Goal: Task Accomplishment & Management: Use online tool/utility

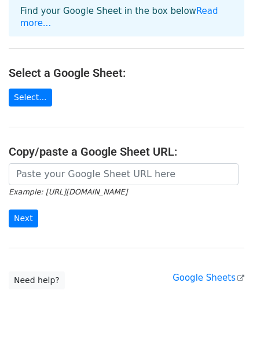
scroll to position [126, 0]
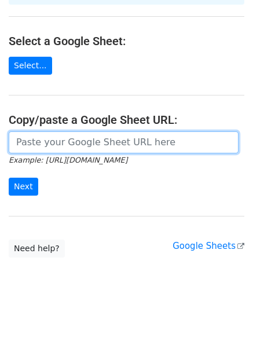
click at [70, 132] on input "url" at bounding box center [124, 143] width 230 height 22
paste input "https://docs.google.com/spreadsheets/d/1jwVPiSoJm3geh_Ss2bSylNo5wyLx8ldpog7Mcor…"
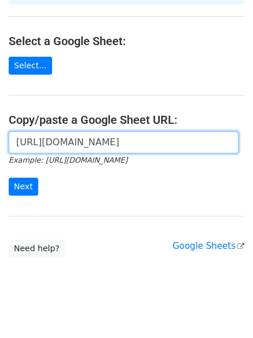
scroll to position [0, 338]
type input "https://docs.google.com/spreadsheets/d/1jwVPiSoJm3geh_Ss2bSylNo5wyLx8ldpog7Mcor…"
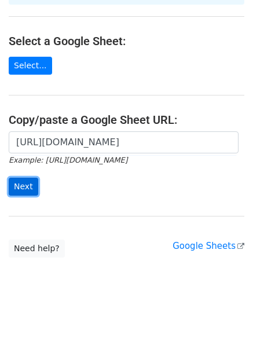
scroll to position [0, 0]
click at [24, 178] on input "Next" at bounding box center [24, 187] width 30 height 18
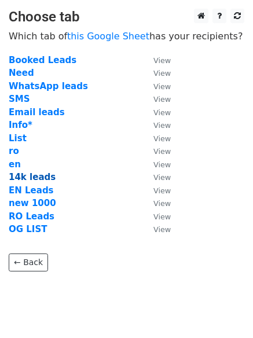
click at [18, 178] on strong "14k leads" at bounding box center [32, 177] width 47 height 10
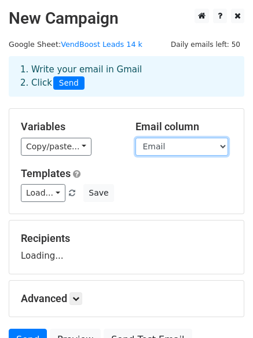
click at [158, 144] on select "Company name Website Contact Name Email Phone eMag link Status Follow Up Commen…" at bounding box center [182, 147] width 93 height 18
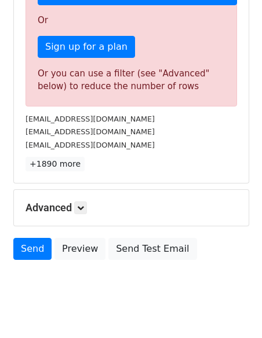
scroll to position [384, 0]
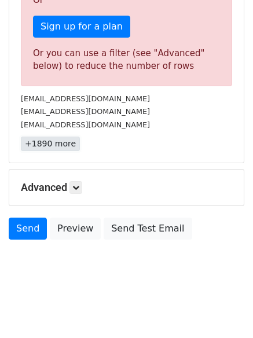
click at [41, 143] on link "+1890 more" at bounding box center [50, 144] width 59 height 14
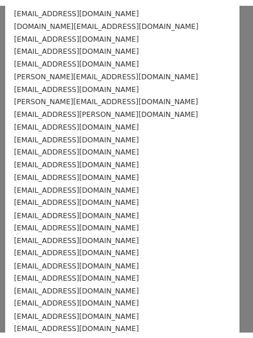
scroll to position [0, 0]
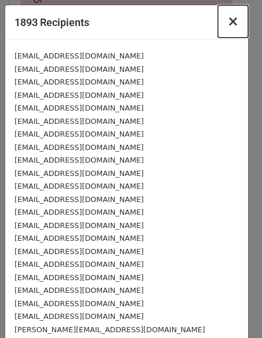
click at [227, 21] on span "×" at bounding box center [233, 21] width 12 height 16
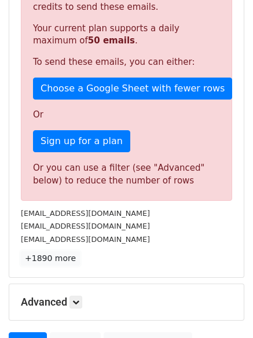
scroll to position [268, 0]
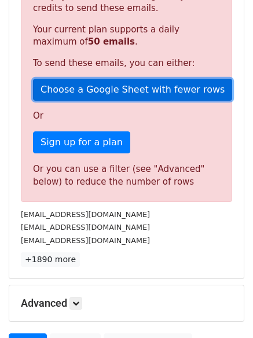
click at [115, 91] on link "Choose a Google Sheet with fewer rows" at bounding box center [132, 90] width 199 height 22
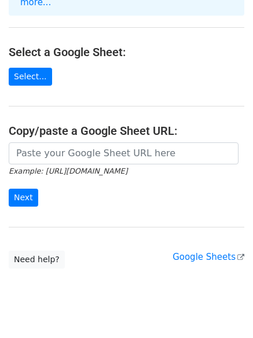
scroll to position [126, 0]
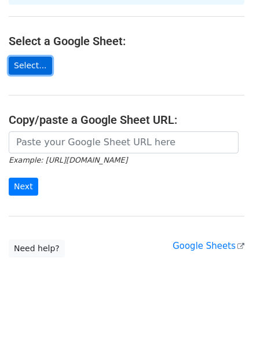
click at [28, 57] on link "Select..." at bounding box center [30, 66] width 43 height 18
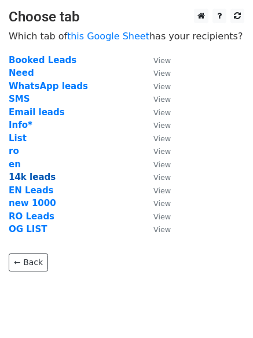
click at [19, 177] on strong "14k leads" at bounding box center [32, 177] width 47 height 10
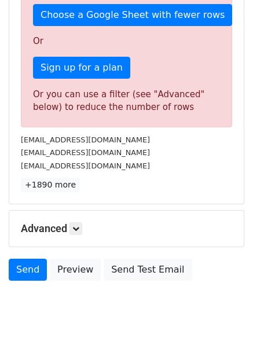
scroll to position [384, 0]
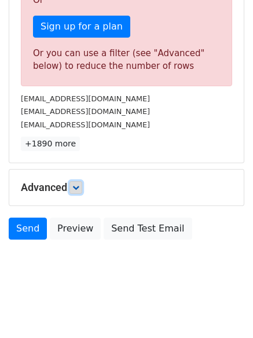
click at [74, 185] on link at bounding box center [76, 187] width 13 height 13
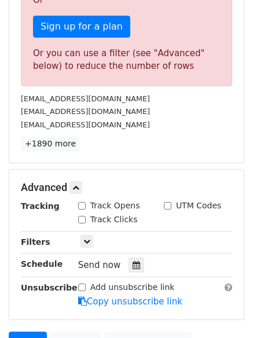
click at [88, 206] on div "Track Opens" at bounding box center [109, 206] width 62 height 12
click at [85, 207] on input "Track Opens" at bounding box center [82, 206] width 8 height 8
checkbox input "true"
click at [79, 217] on input "Track Clicks" at bounding box center [82, 220] width 8 height 8
checkbox input "true"
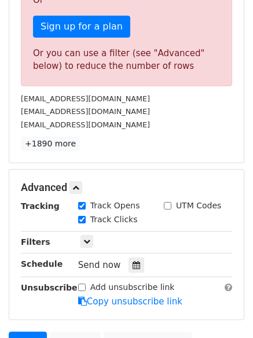
click at [84, 67] on div "Or you can use a filter (see "Advanced" below) to reduce the number of rows" at bounding box center [126, 60] width 187 height 26
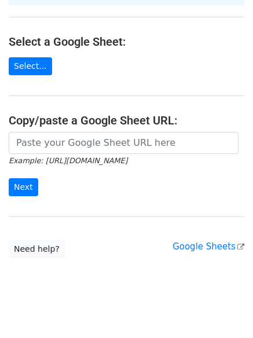
scroll to position [126, 0]
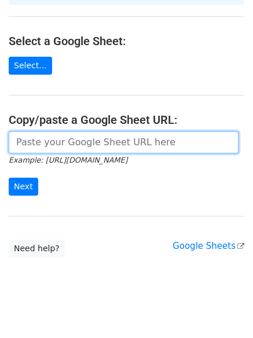
click at [94, 132] on input "url" at bounding box center [124, 143] width 230 height 22
paste input "[URL][DOMAIN_NAME]"
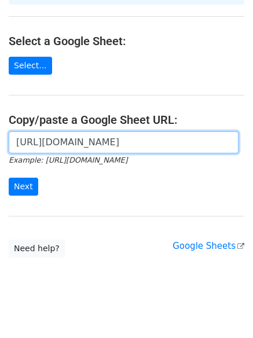
scroll to position [0, 256]
type input "[URL][DOMAIN_NAME]"
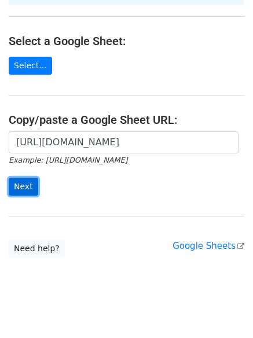
scroll to position [0, 0]
click at [21, 178] on input "Next" at bounding box center [24, 187] width 30 height 18
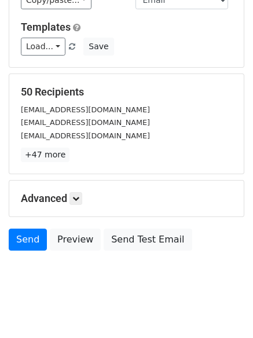
scroll to position [158, 0]
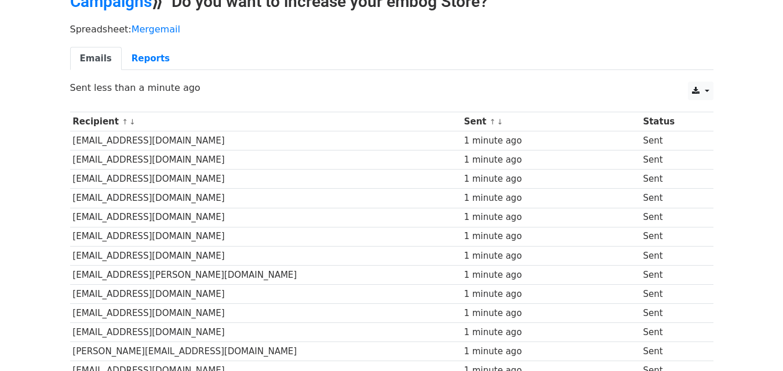
scroll to position [14, 0]
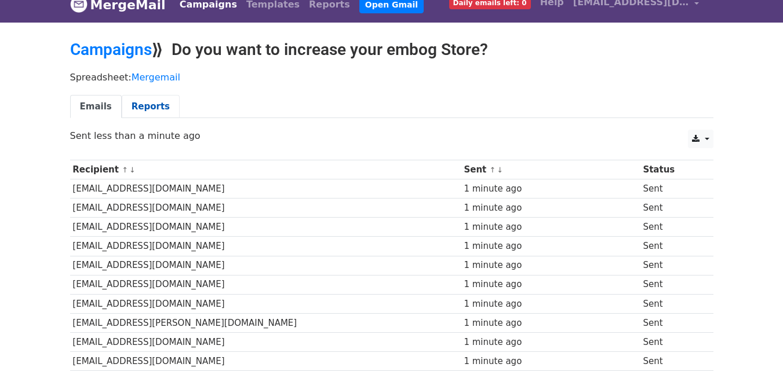
click at [149, 103] on link "Reports" at bounding box center [151, 107] width 58 height 24
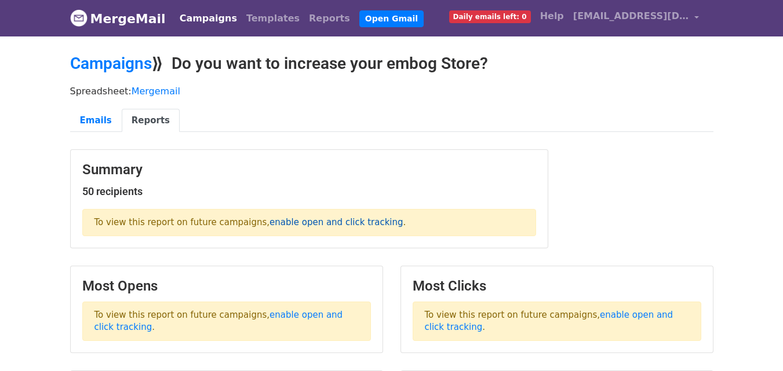
click at [340, 223] on link "enable open and click tracking" at bounding box center [335, 222] width 133 height 10
click at [95, 118] on link "Emails" at bounding box center [96, 121] width 52 height 24
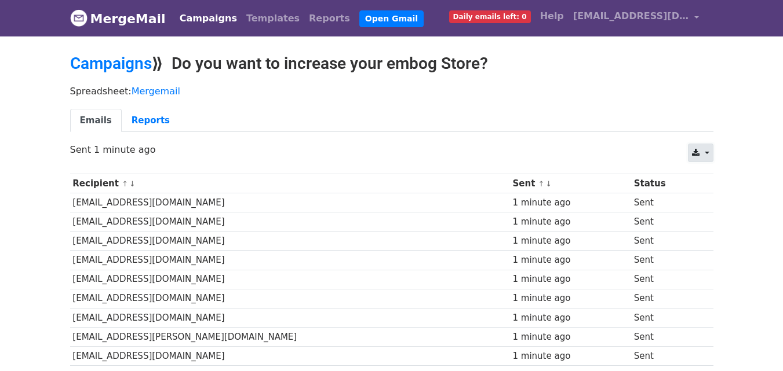
click at [702, 150] on link at bounding box center [700, 153] width 25 height 19
click at [424, 156] on div "CSV Excel Sent 1 minute ago" at bounding box center [391, 156] width 661 height 24
click at [144, 128] on link "Reports" at bounding box center [151, 121] width 58 height 24
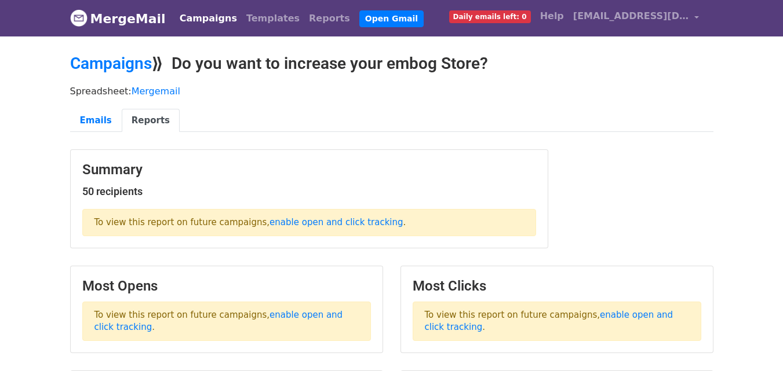
click at [154, 91] on link "Mergemail" at bounding box center [156, 91] width 49 height 11
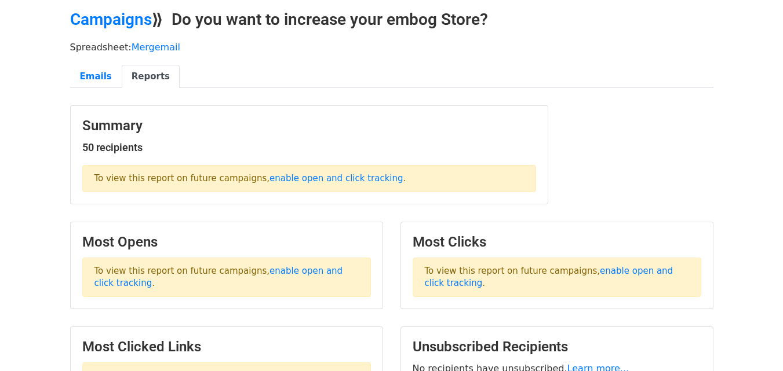
scroll to position [174, 0]
